Goal: Task Accomplishment & Management: Use online tool/utility

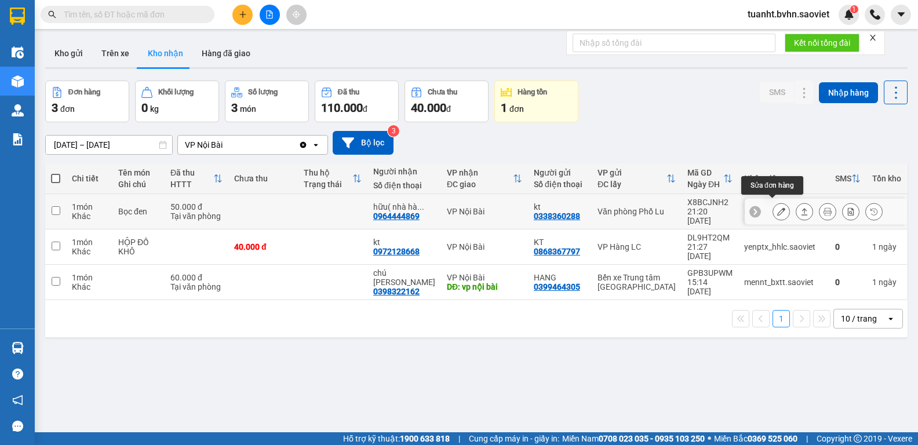
click at [777, 207] on icon at bounding box center [781, 211] width 8 height 8
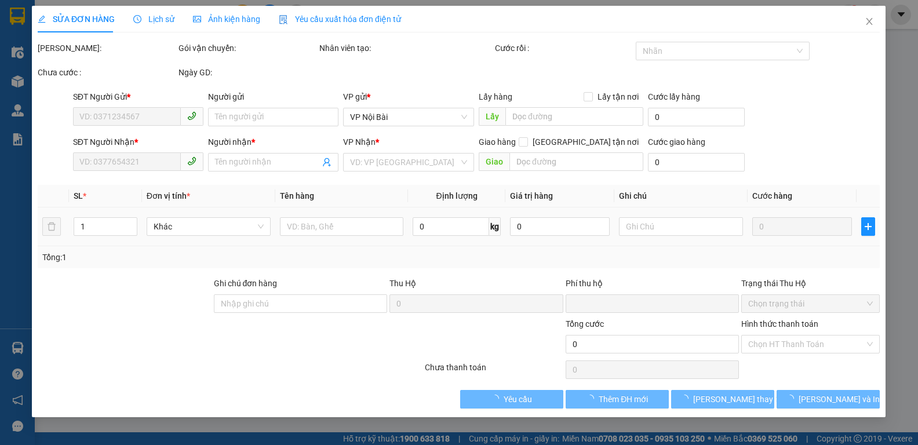
type input "0338360288"
type input "kt"
type input "0964444869"
type input "hữu( nhà hàng hải yến)"
type input "0"
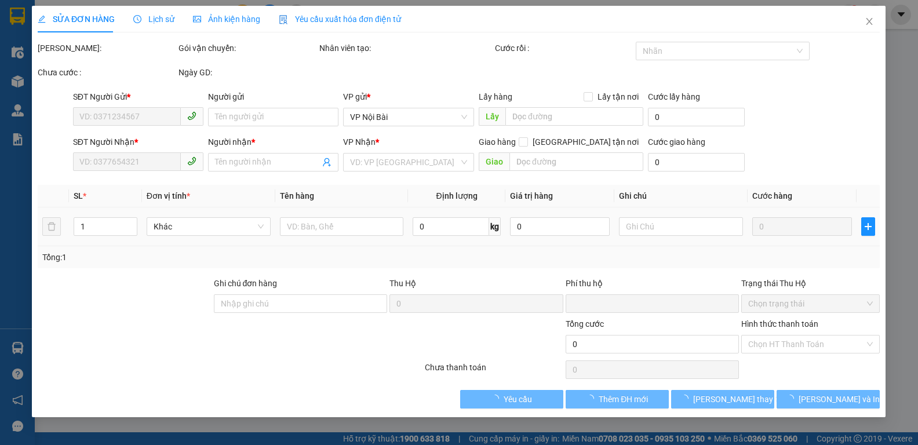
type input "50.000"
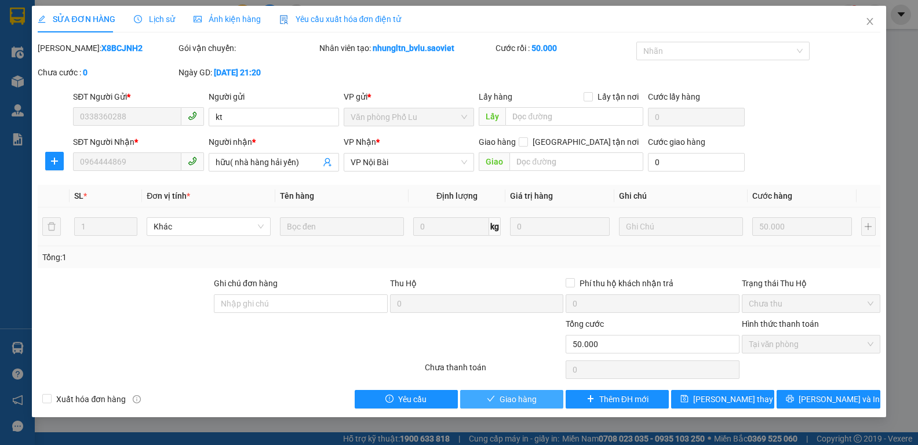
click at [538, 401] on button "Giao hàng" at bounding box center [511, 399] width 103 height 19
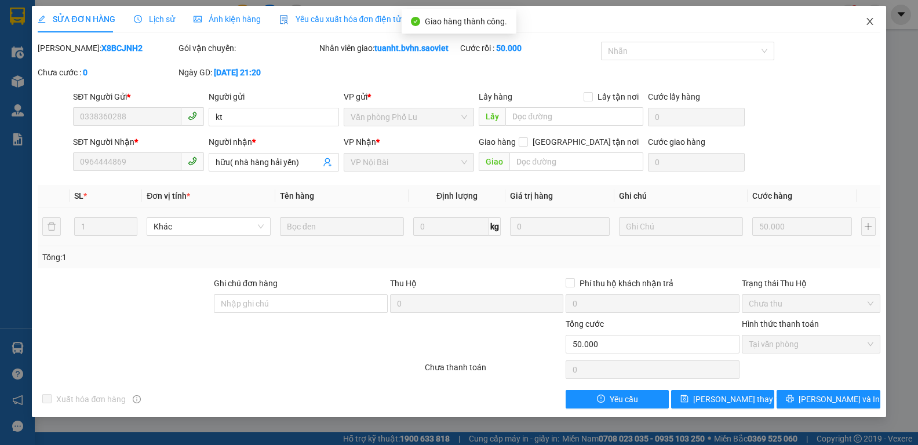
click at [869, 23] on icon "close" at bounding box center [869, 21] width 6 height 7
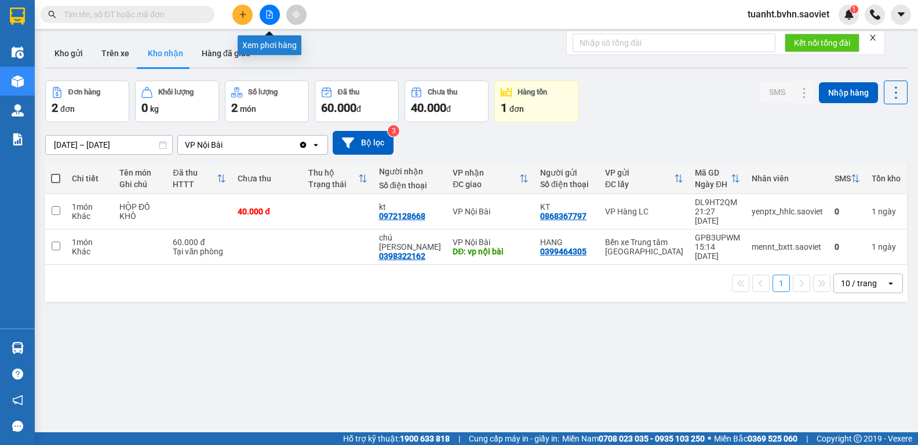
click at [272, 16] on icon "file-add" at bounding box center [270, 14] width 6 height 8
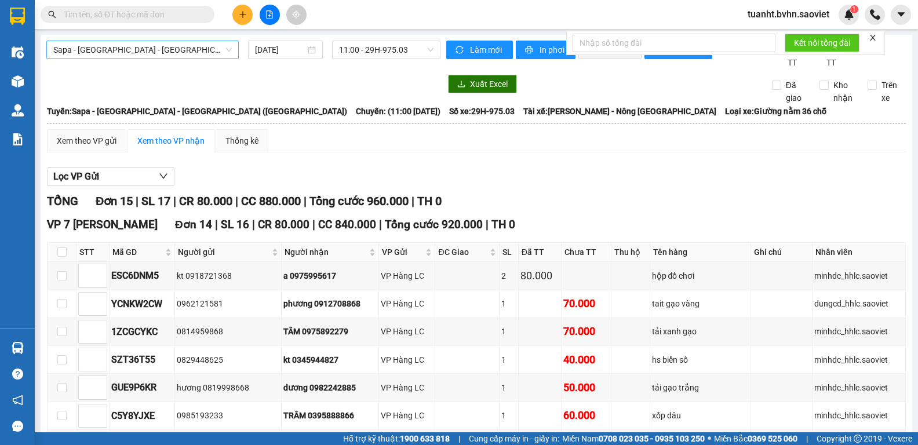
click at [182, 42] on span "Sapa - [GEOGRAPHIC_DATA] - [GEOGRAPHIC_DATA] ([GEOGRAPHIC_DATA])" at bounding box center [142, 49] width 178 height 17
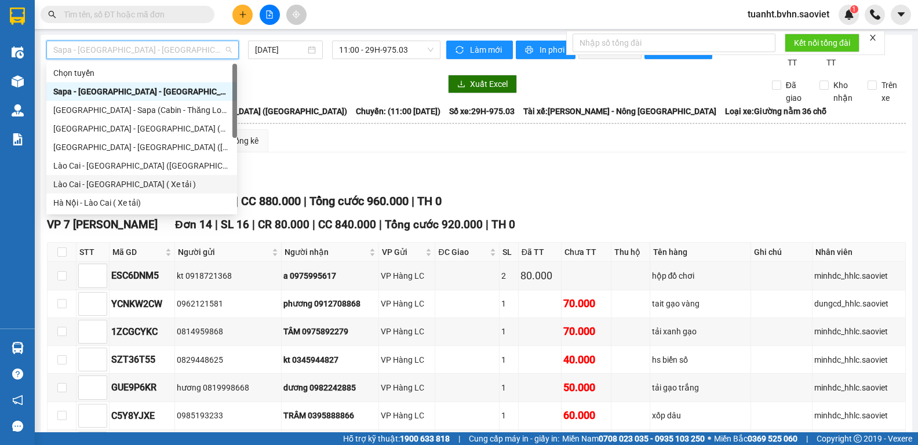
scroll to position [93, 0]
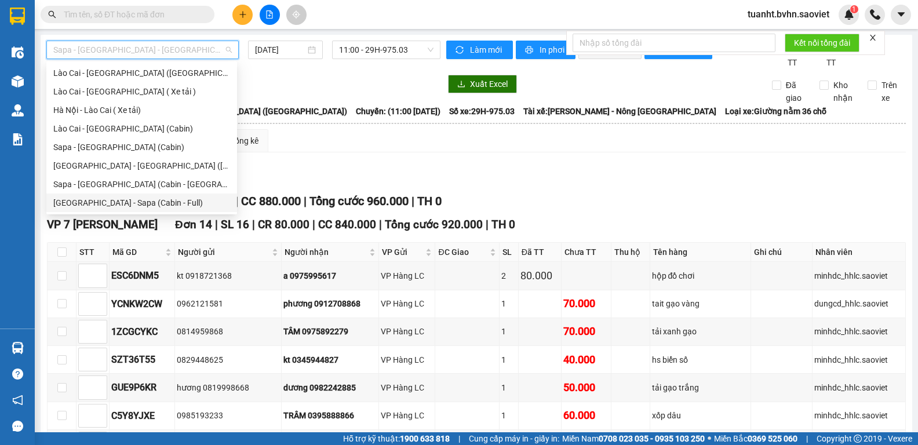
click at [174, 205] on div "[GEOGRAPHIC_DATA] - Sapa (Cabin - Full)" at bounding box center [141, 202] width 177 height 13
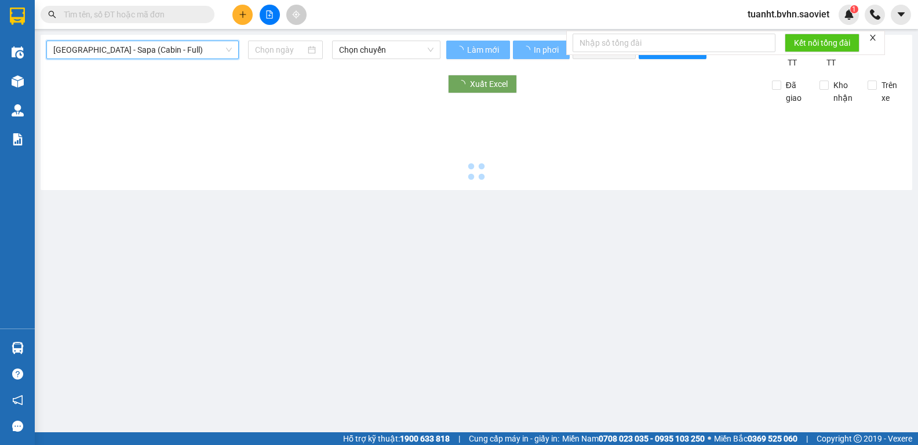
type input "[DATE]"
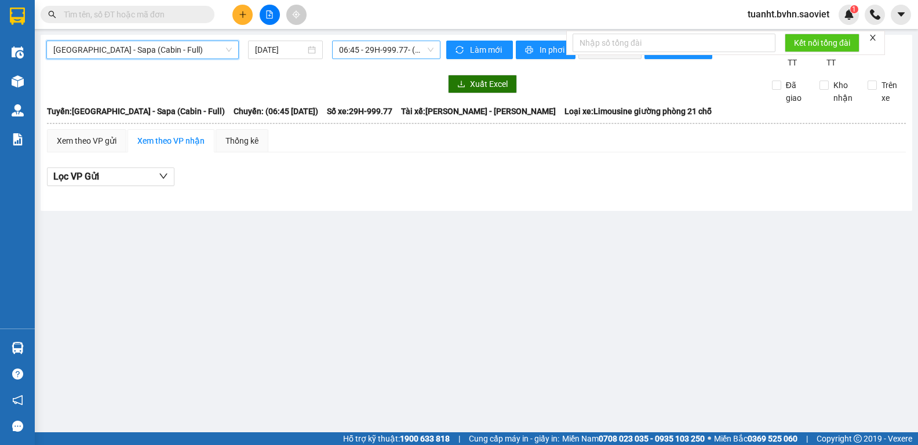
click at [389, 48] on span "06:45 - 29H-999.77 - (Đã hủy)" at bounding box center [386, 49] width 94 height 17
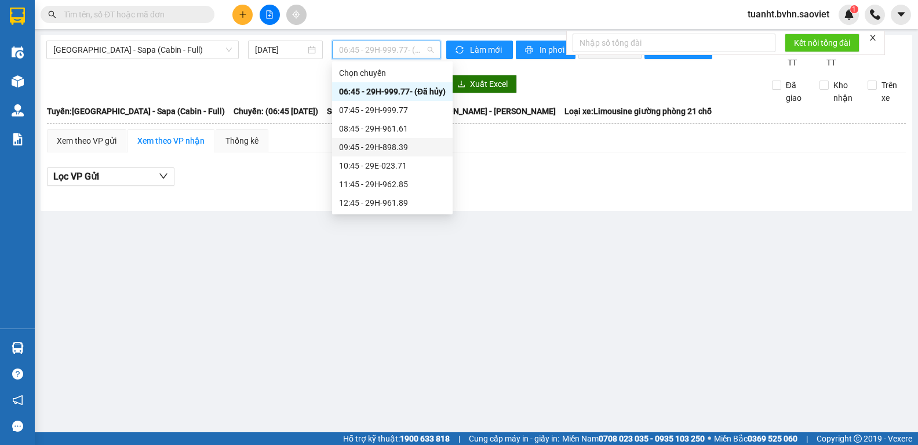
click at [403, 147] on div "09:45 - 29H-898.39" at bounding box center [392, 147] width 107 height 13
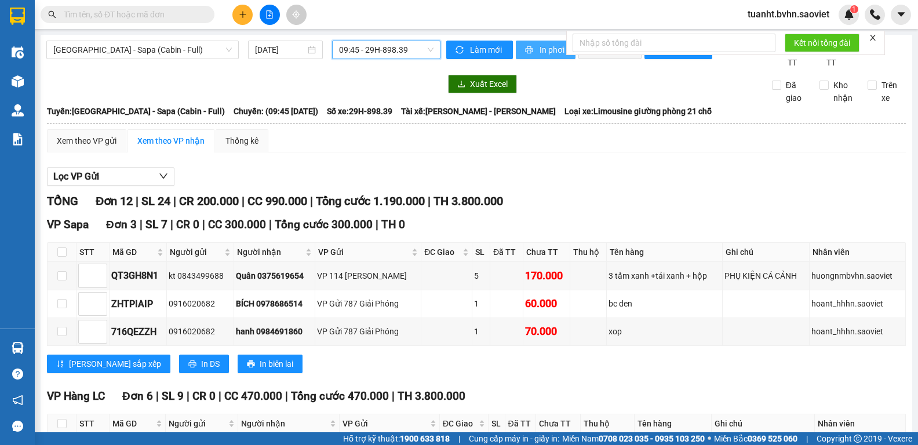
click at [539, 55] on span "In phơi" at bounding box center [552, 49] width 27 height 13
click at [544, 54] on span "In phơi" at bounding box center [552, 49] width 27 height 13
click at [539, 52] on span "In phơi" at bounding box center [552, 49] width 27 height 13
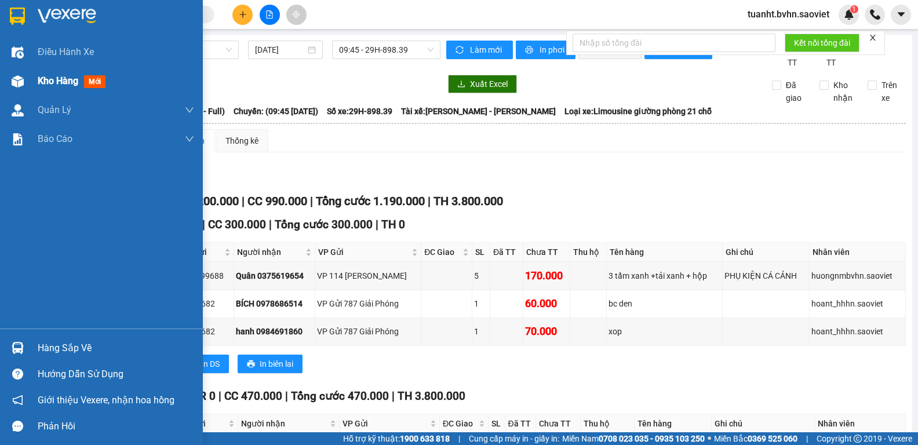
click at [22, 86] on img at bounding box center [18, 81] width 12 height 12
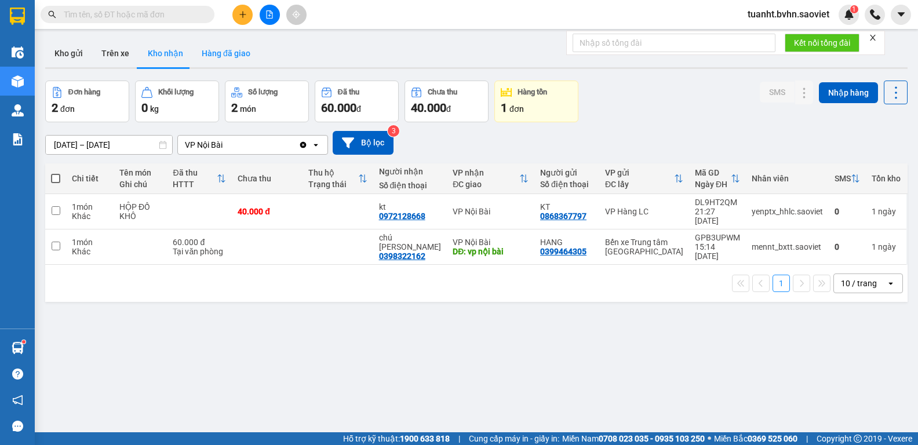
click at [221, 60] on button "Hàng đã giao" at bounding box center [225, 53] width 67 height 28
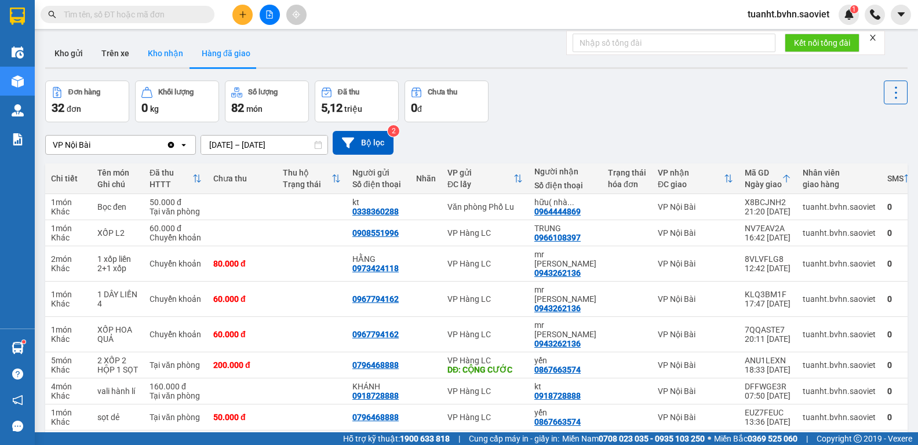
click at [167, 54] on button "Kho nhận" at bounding box center [165, 53] width 54 height 28
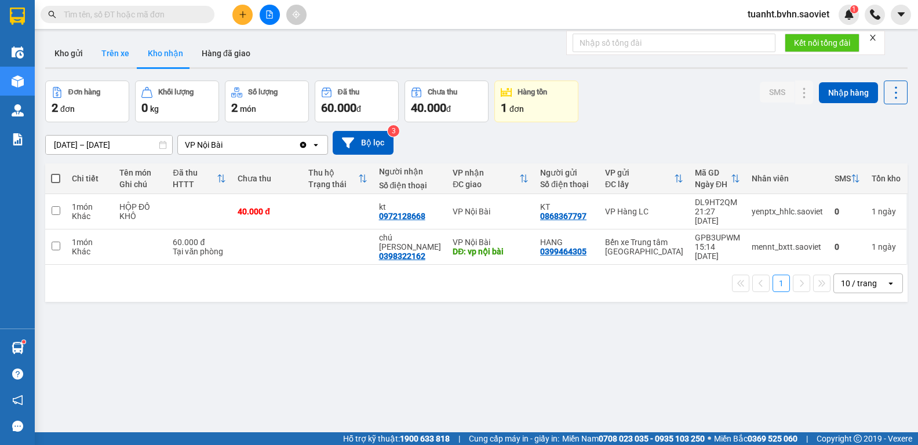
click at [108, 49] on button "Trên xe" at bounding box center [115, 53] width 46 height 28
